Goal: Task Accomplishment & Management: Use online tool/utility

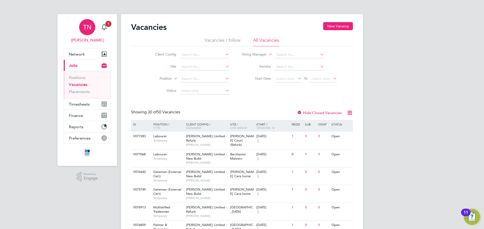
click at [87, 27] on span "TN" at bounding box center [87, 27] width 8 height 7
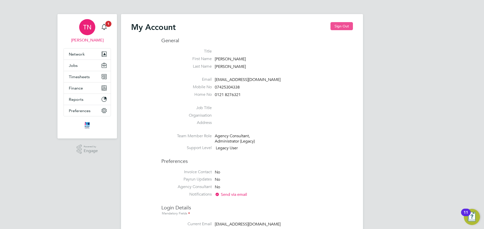
click at [343, 22] on button "Sign Out" at bounding box center [341, 26] width 22 height 8
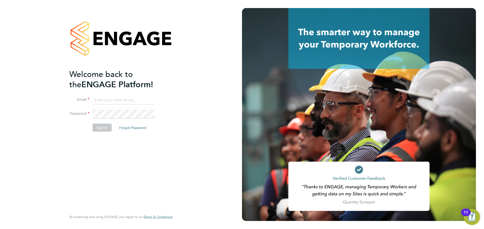
click at [26, 10] on div "Welcome back to the ENGAGE Platform! Email Password Sign In Forgot Password Ent…" at bounding box center [121, 114] width 242 height 229
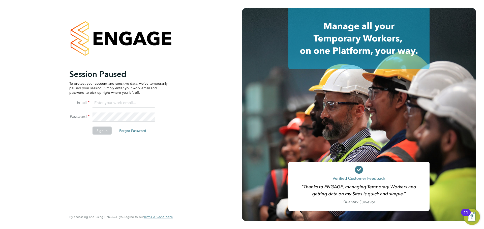
drag, startPoint x: 0, startPoint y: 0, endPoint x: 106, endPoint y: 100, distance: 145.6
click at [104, 102] on input at bounding box center [123, 103] width 62 height 9
type input "tomnewton@itsconstruction.co.uk"
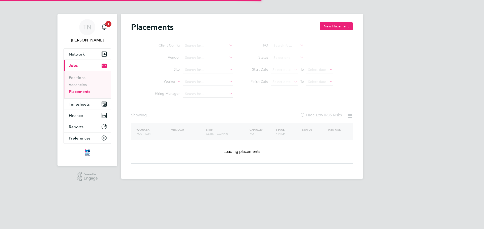
click at [90, 92] on link "Placements" at bounding box center [79, 91] width 21 height 5
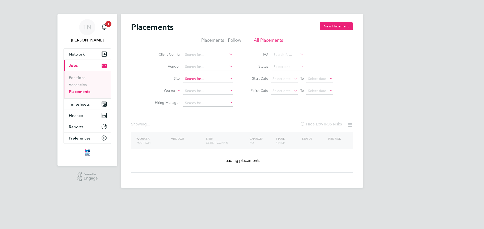
click at [192, 79] on input at bounding box center [208, 79] width 50 height 7
type input "brook"
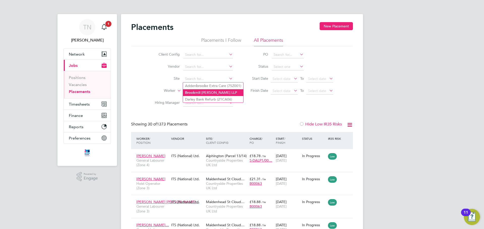
click at [201, 91] on li "Brook mill Meadows LLP" at bounding box center [213, 92] width 60 height 7
type input "[GEOGRAPHIC_DATA][PERSON_NAME] LLP"
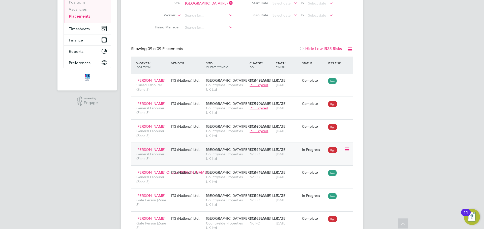
click at [171, 153] on div "ITS (National) Ltd." at bounding box center [187, 150] width 35 height 10
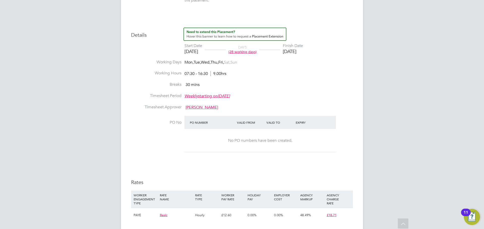
scroll to position [202, 0]
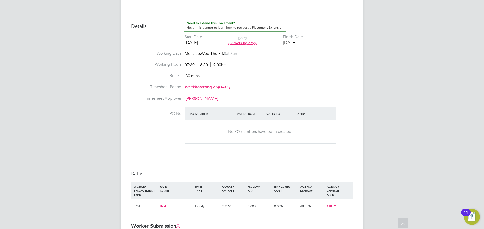
drag, startPoint x: 165, startPoint y: 112, endPoint x: 297, endPoint y: 134, distance: 134.3
click at [297, 134] on li "PO No PO Number Valid From Valid To Expiry No PO numbers have been created." at bounding box center [242, 128] width 222 height 43
click at [297, 134] on div "No PO numbers have been created." at bounding box center [259, 131] width 141 height 5
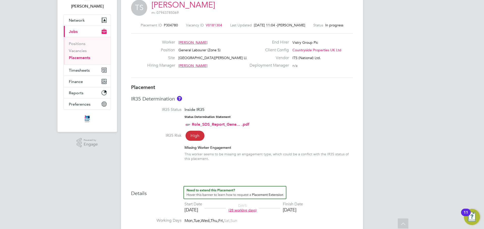
scroll to position [0, 0]
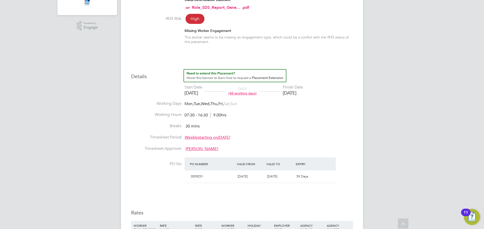
scroll to position [41, 0]
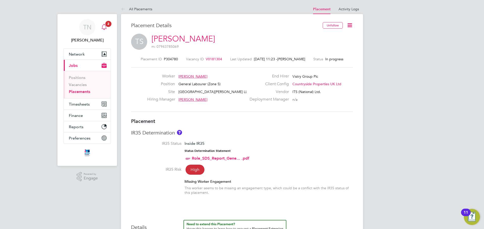
click at [107, 25] on span "2" at bounding box center [108, 24] width 6 height 6
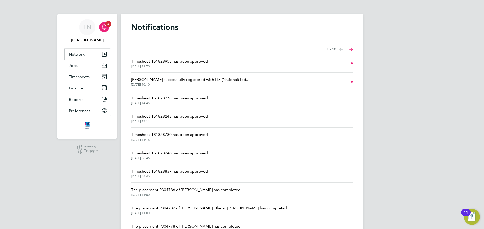
click at [87, 52] on button "Network" at bounding box center [87, 54] width 47 height 11
click at [28, 70] on div "TN [PERSON_NAME] Notifications 2 Applications: Network Team Members Businesses …" at bounding box center [242, 128] width 484 height 256
click at [105, 30] on div "Main navigation" at bounding box center [104, 27] width 10 height 10
click at [193, 62] on span "Timesheet TS1828953 has been approved" at bounding box center [169, 61] width 77 height 6
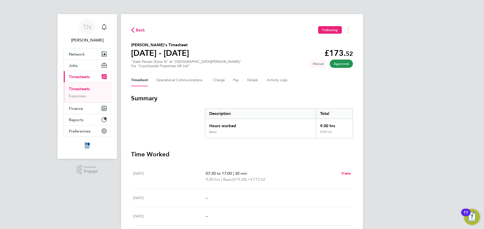
click at [142, 30] on span "Back" at bounding box center [140, 30] width 9 height 6
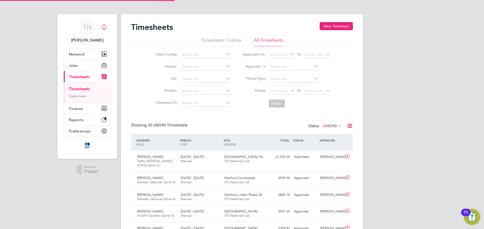
scroll to position [13, 44]
click at [104, 27] on icon "Main navigation" at bounding box center [104, 27] width 6 height 6
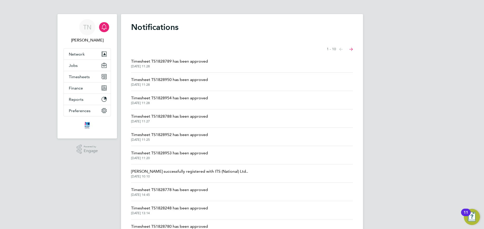
click at [184, 60] on span "Timesheet TS1828789 has been approved" at bounding box center [169, 61] width 77 height 6
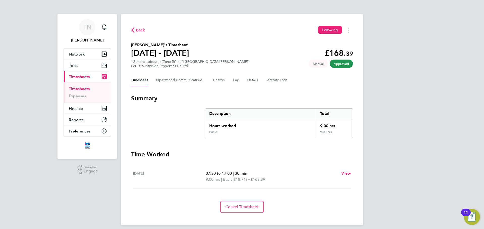
click at [133, 33] on svg-icon "button" at bounding box center [132, 31] width 3 height 5
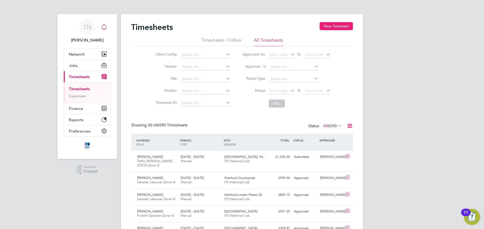
scroll to position [13, 44]
click at [190, 78] on input at bounding box center [205, 79] width 50 height 7
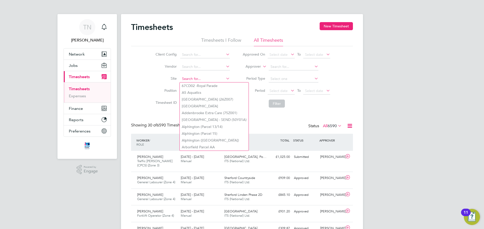
type input "r"
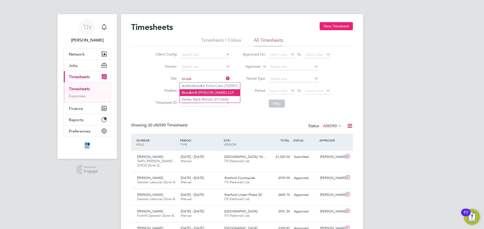
click at [207, 92] on li "Brook mill Meadows LLP" at bounding box center [210, 92] width 60 height 7
type input "[GEOGRAPHIC_DATA][PERSON_NAME] LLP"
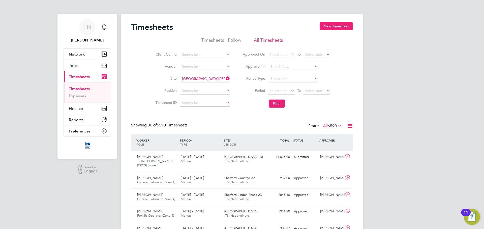
click at [272, 110] on li "Filter" at bounding box center [286, 103] width 100 height 13
click at [274, 105] on button "Filter" at bounding box center [277, 104] width 16 height 8
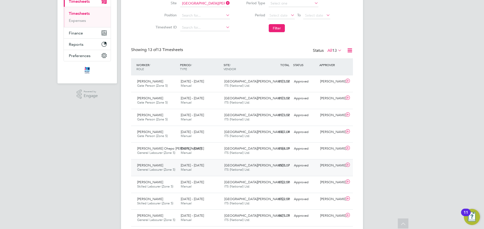
click at [269, 169] on div "£505.17 Approved" at bounding box center [278, 166] width 26 height 8
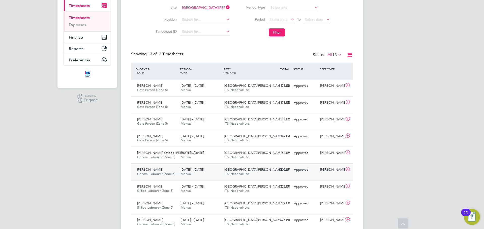
click at [176, 170] on div "Tommy Sheils General Labourer (Zone 5) 22 - 28 Sep 2025" at bounding box center [157, 172] width 44 height 13
click at [156, 171] on span "[PERSON_NAME]" at bounding box center [150, 170] width 26 height 4
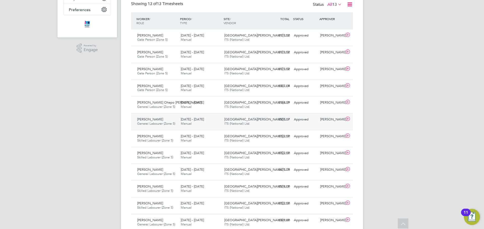
click at [347, 118] on icon at bounding box center [347, 119] width 6 height 4
click at [180, 122] on div "22 - 28 Sep 2025 Manual" at bounding box center [201, 122] width 44 height 13
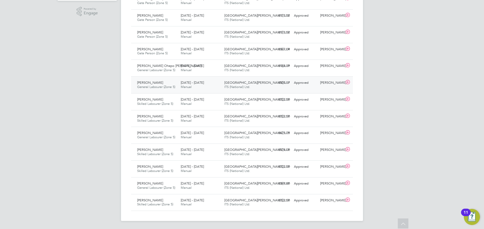
click at [151, 89] on span "General Labourer (Zone 5)" at bounding box center [156, 87] width 38 height 4
click at [167, 85] on span "General Labourer (Zone 5)" at bounding box center [156, 87] width 38 height 4
click at [142, 82] on span "[PERSON_NAME]" at bounding box center [150, 83] width 26 height 4
click at [153, 68] on span "John Ohepo Onyilo" at bounding box center [169, 66] width 64 height 4
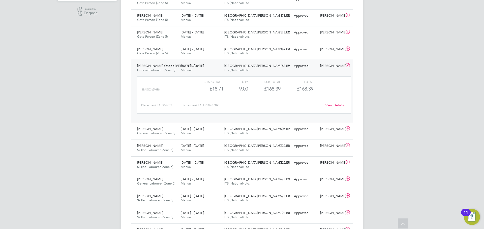
click at [153, 68] on span "John Ohepo Onyilo" at bounding box center [169, 66] width 64 height 4
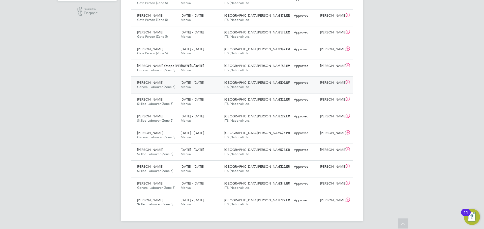
click at [150, 83] on span "[PERSON_NAME]" at bounding box center [150, 83] width 26 height 4
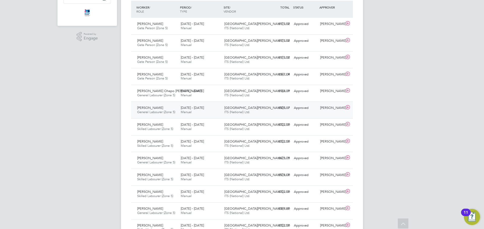
click at [155, 110] on span "General Labourer (Zone 5)" at bounding box center [156, 112] width 38 height 4
click at [157, 81] on div "Shaun Brown Gate Person (Zone 5) 22 - 28 Sep 2025" at bounding box center [157, 77] width 44 height 13
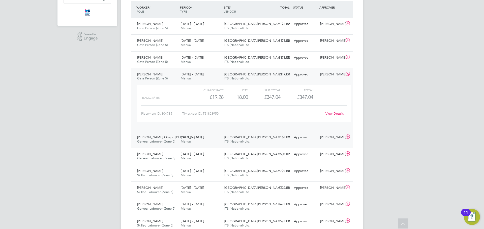
click at [155, 143] on span "General Labourer (Zone 5)" at bounding box center [156, 142] width 38 height 4
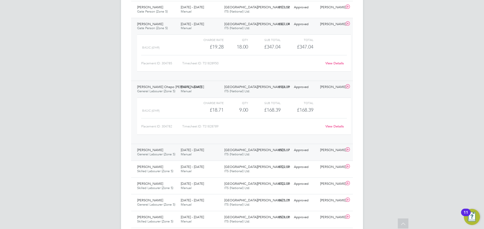
click at [157, 154] on span "General Labourer (Zone 5)" at bounding box center [156, 154] width 38 height 4
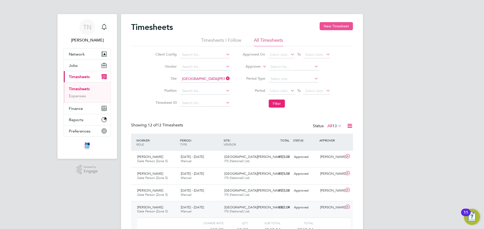
click at [341, 23] on button "New Timesheet" at bounding box center [335, 26] width 33 height 8
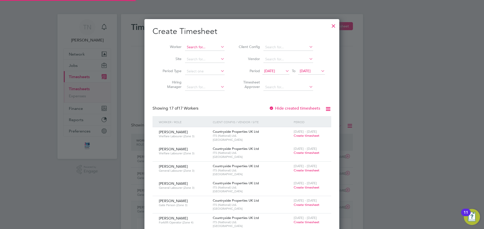
click at [203, 46] on input at bounding box center [205, 47] width 40 height 7
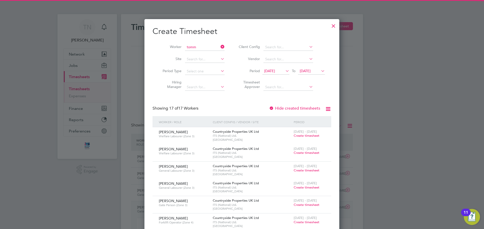
click at [199, 55] on li "Tomm y Sheils" at bounding box center [208, 54] width 46 height 7
type input "[PERSON_NAME]"
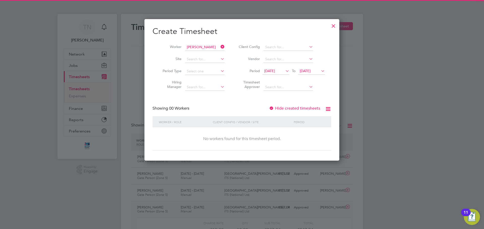
click at [310, 71] on span "23 Sep 2025" at bounding box center [304, 71] width 11 height 5
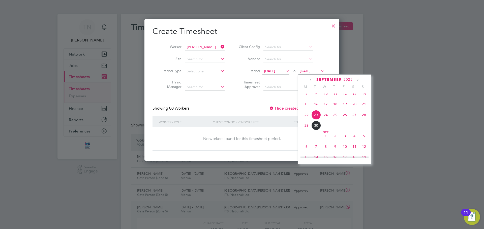
click at [319, 129] on span "30" at bounding box center [316, 126] width 10 height 10
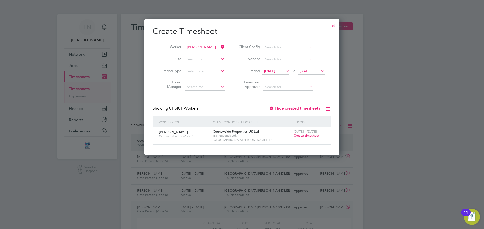
click at [285, 107] on label "Hide created timesheets" at bounding box center [294, 108] width 51 height 5
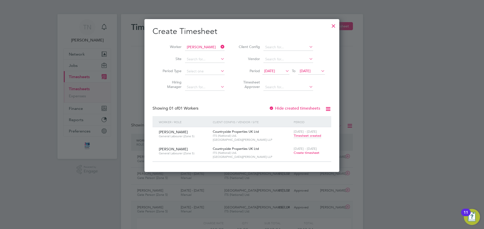
click at [302, 137] on span "Timesheet created" at bounding box center [306, 136] width 27 height 5
